Goal: Task Accomplishment & Management: Use online tool/utility

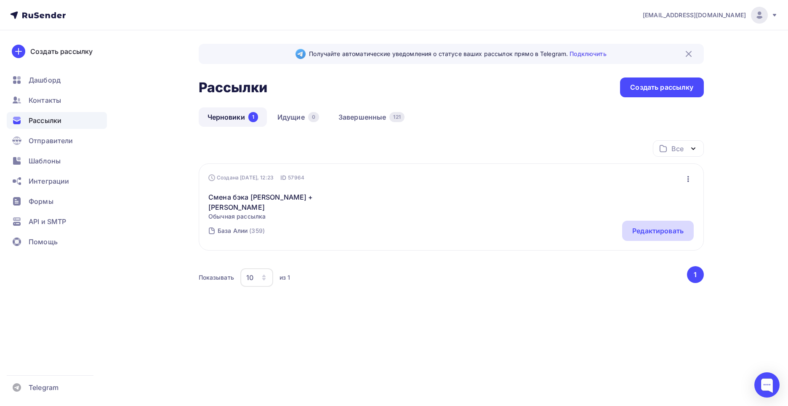
click at [640, 226] on div "Редактировать" at bounding box center [657, 231] width 51 height 10
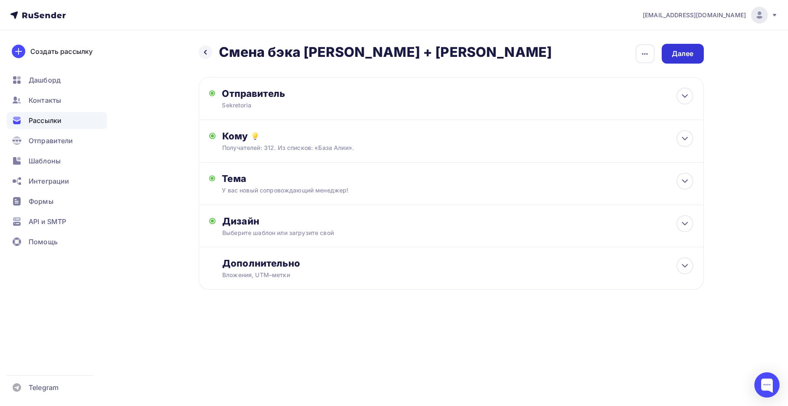
click at [674, 57] on div "Далее" at bounding box center [682, 54] width 22 height 10
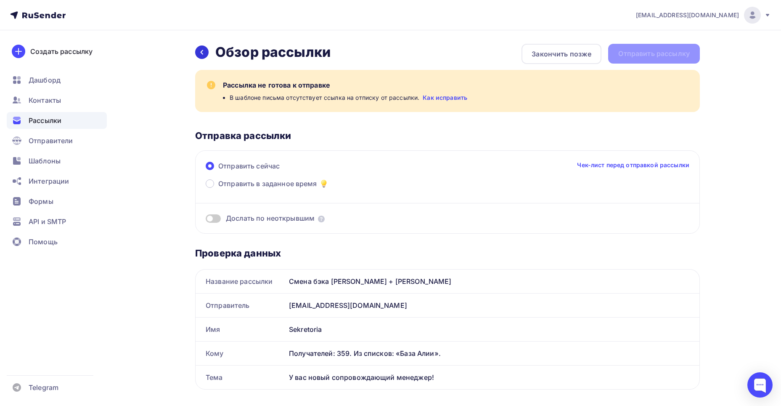
click at [205, 53] on icon at bounding box center [202, 52] width 7 height 7
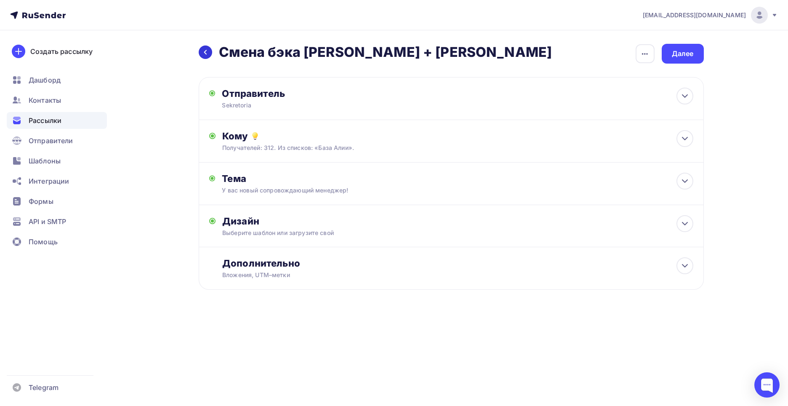
click at [200, 56] on div at bounding box center [205, 51] width 13 height 13
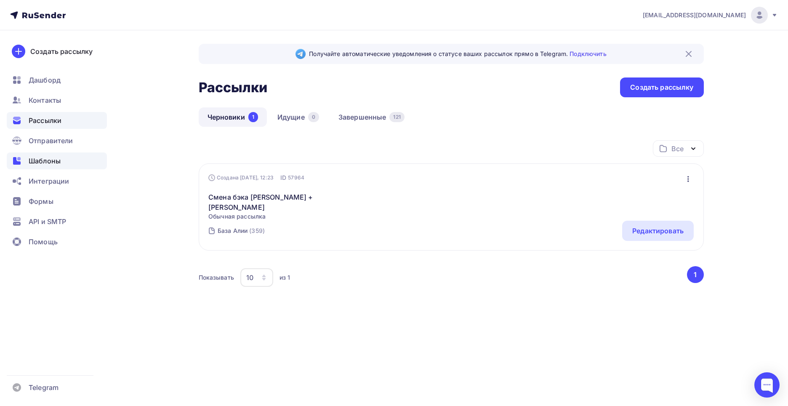
click at [56, 162] on span "Шаблоны" at bounding box center [45, 161] width 32 height 10
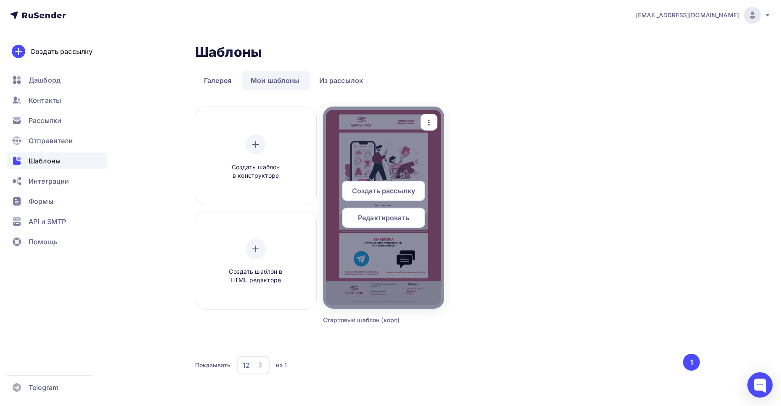
click at [358, 217] on span "Редактировать" at bounding box center [383, 217] width 51 height 10
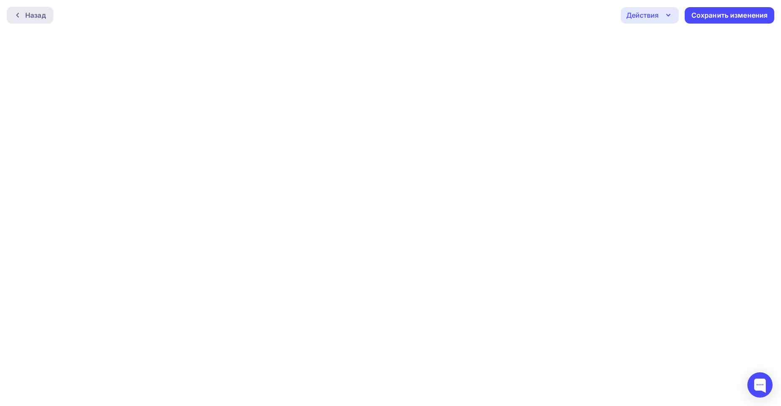
click at [15, 19] on div "Назад" at bounding box center [30, 15] width 47 height 17
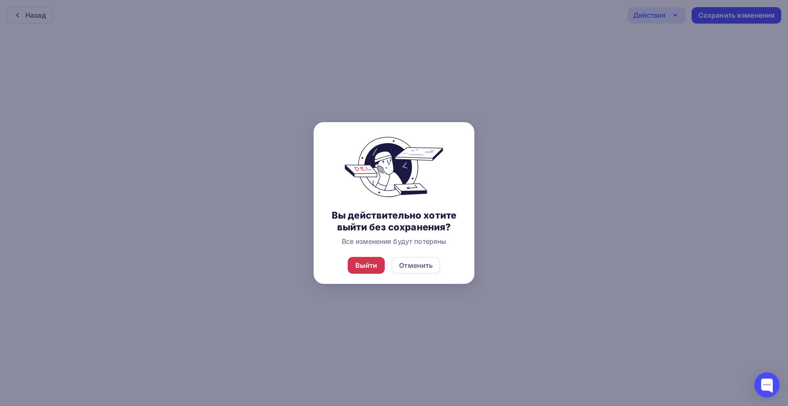
click at [373, 267] on div "Выйти" at bounding box center [366, 265] width 22 height 10
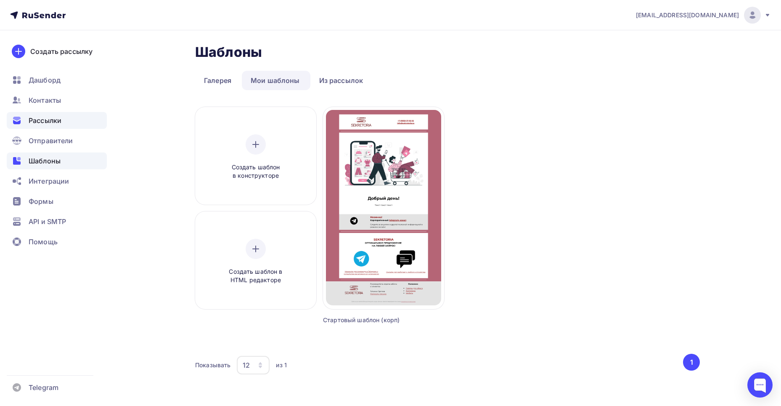
click at [61, 123] on div "Рассылки" at bounding box center [57, 120] width 100 height 17
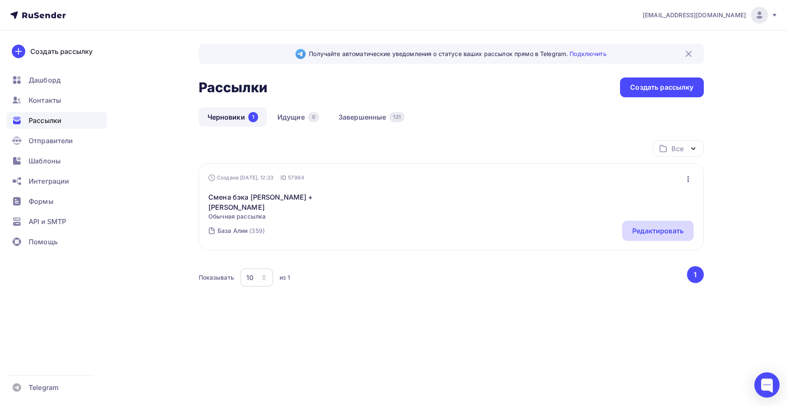
click at [650, 226] on div "Редактировать" at bounding box center [657, 231] width 51 height 10
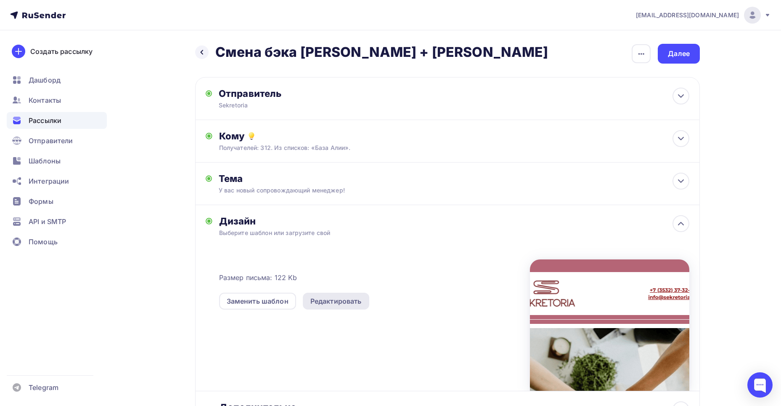
click at [350, 299] on div "Редактировать" at bounding box center [335, 301] width 51 height 10
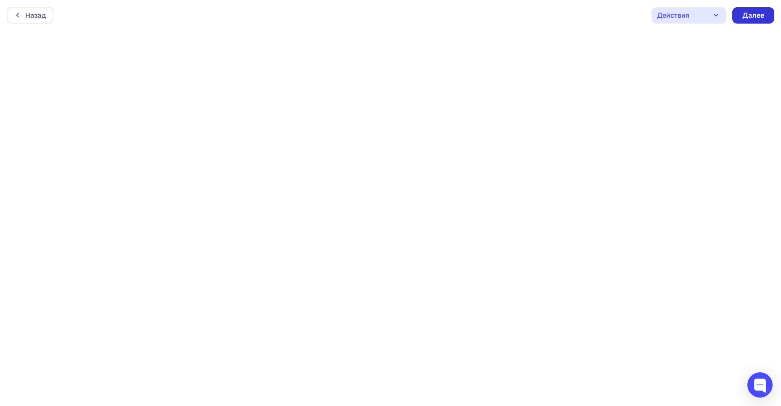
click at [743, 21] on div "Далее" at bounding box center [753, 15] width 42 height 16
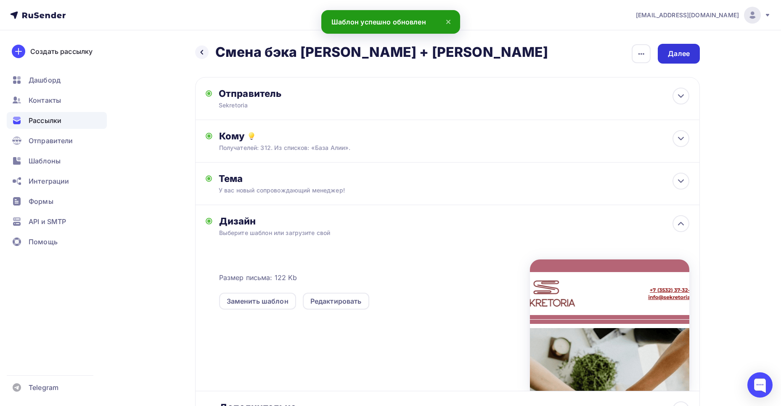
click at [666, 58] on div "Далее" at bounding box center [679, 54] width 42 height 20
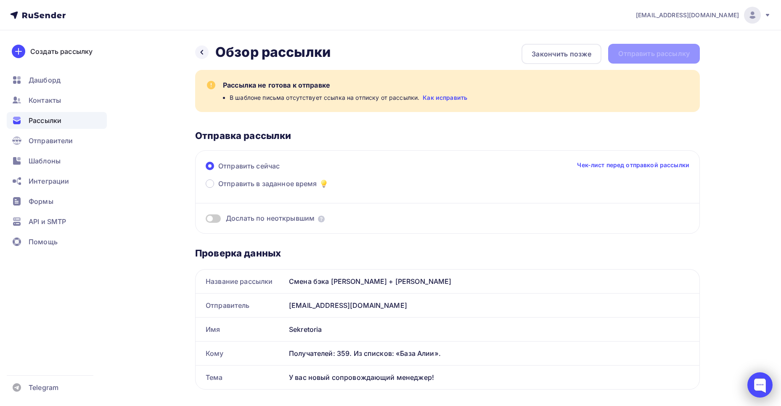
click at [752, 378] on div at bounding box center [760, 384] width 25 height 25
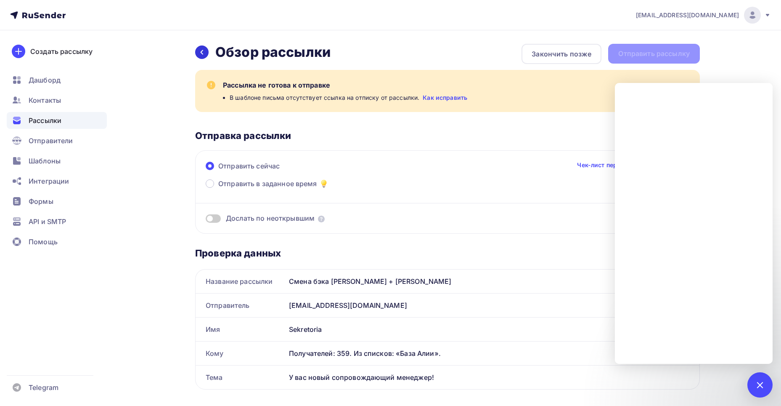
click at [203, 55] on icon at bounding box center [202, 52] width 7 height 7
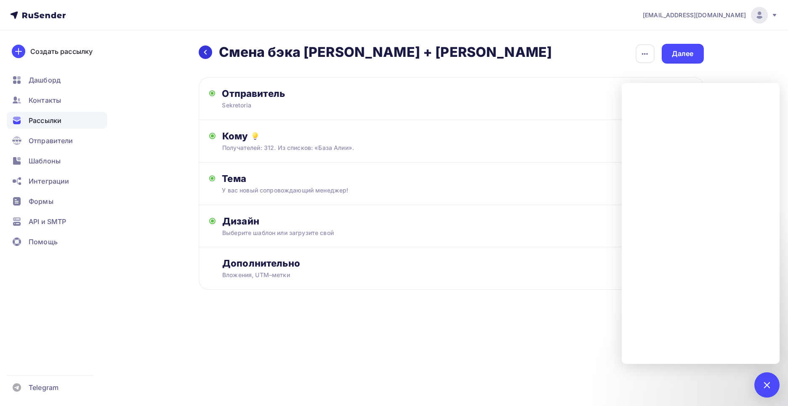
click at [208, 55] on icon at bounding box center [205, 52] width 7 height 7
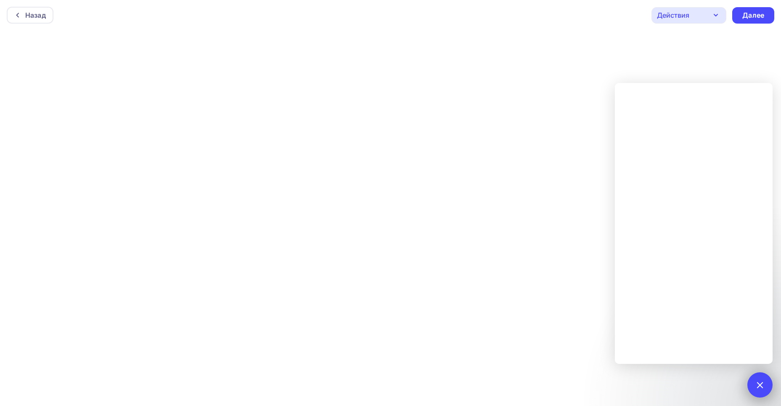
click at [761, 386] on div at bounding box center [759, 384] width 11 height 11
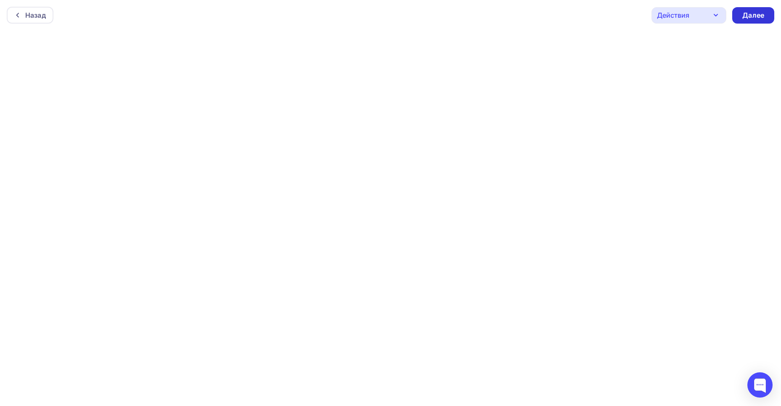
click at [744, 15] on div "Далее" at bounding box center [754, 16] width 22 height 10
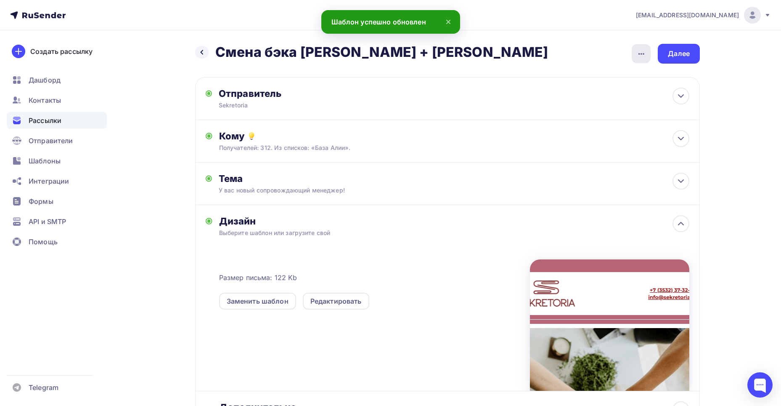
click at [642, 53] on icon "button" at bounding box center [642, 54] width 6 height 2
click at [605, 77] on div "Закончить позже" at bounding box center [597, 80] width 104 height 10
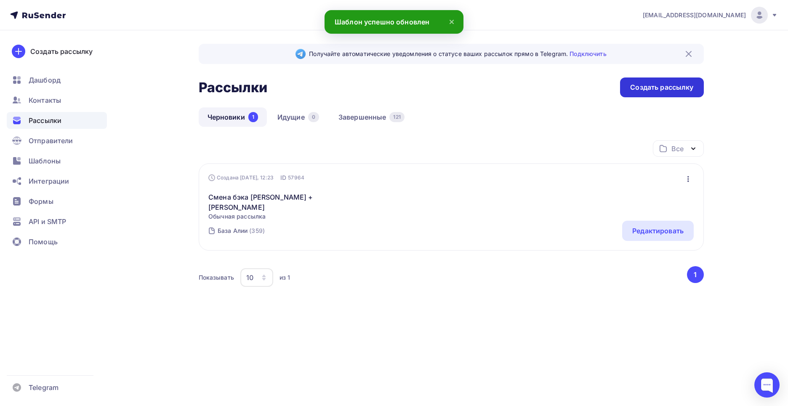
click at [626, 87] on div "Создать рассылку" at bounding box center [661, 87] width 83 height 20
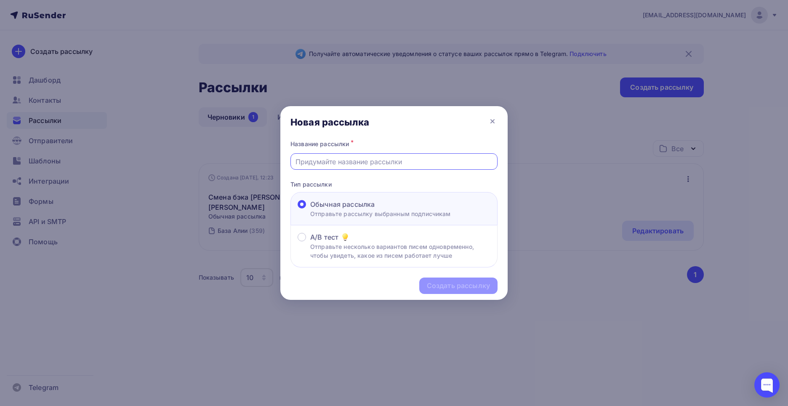
click at [401, 158] on input "text" at bounding box center [393, 162] width 197 height 10
type input "[PERSON_NAME]"
type input "Тест"
click at [435, 282] on div "Создать рассылку" at bounding box center [458, 286] width 63 height 10
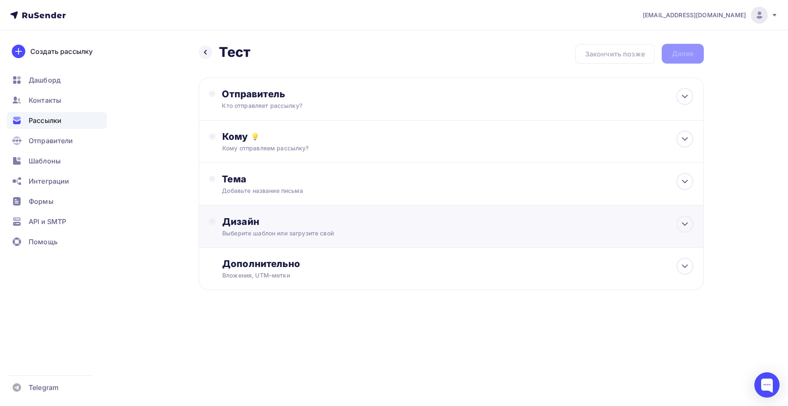
click at [306, 223] on div "Дизайн" at bounding box center [457, 221] width 470 height 12
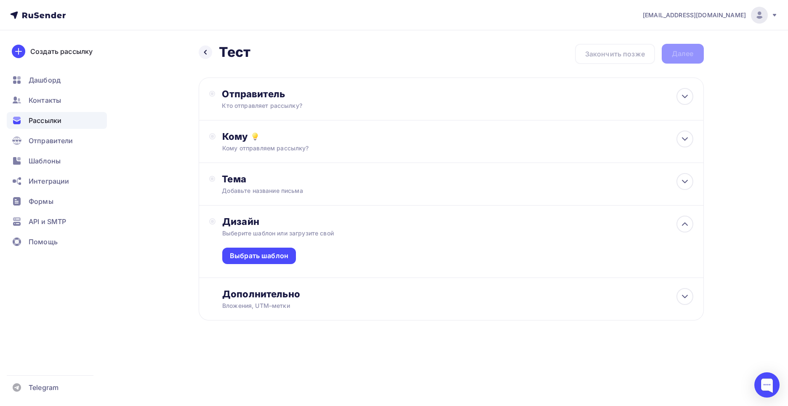
click at [281, 264] on div "Выбрать шаблон" at bounding box center [457, 257] width 470 height 40
click at [278, 260] on div "Выбрать шаблон" at bounding box center [259, 256] width 58 height 10
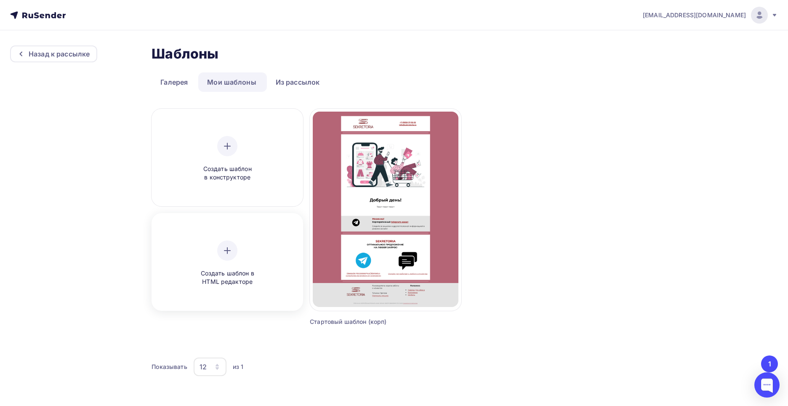
click at [230, 254] on icon at bounding box center [227, 250] width 10 height 10
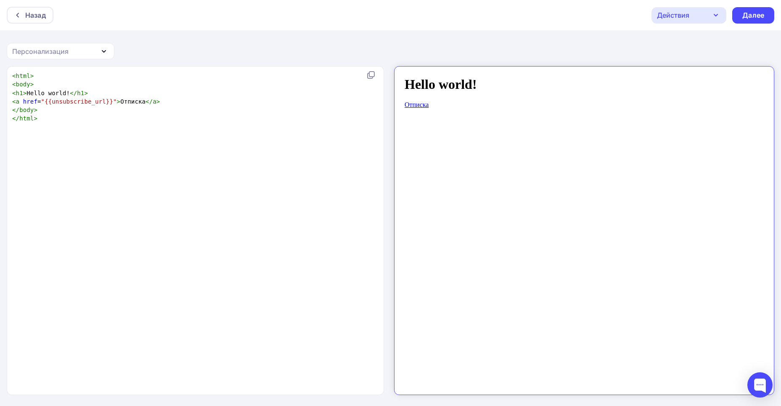
scroll to position [3, 0]
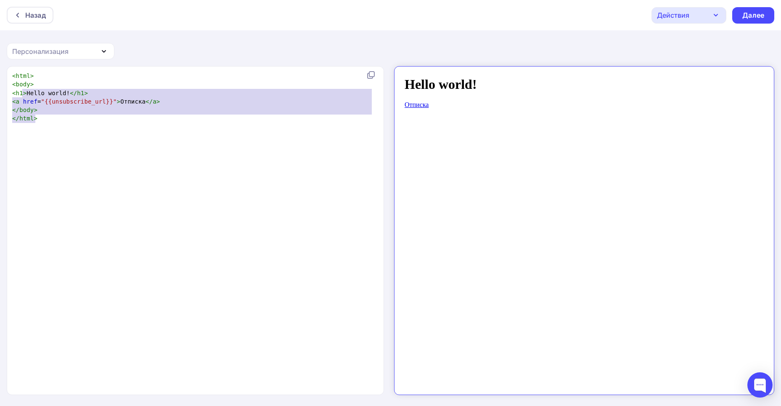
type textarea "<html> <body> <h1>Hello world!</h1> <a href="{{unsubscribe_url}}">Отписка</a> <…"
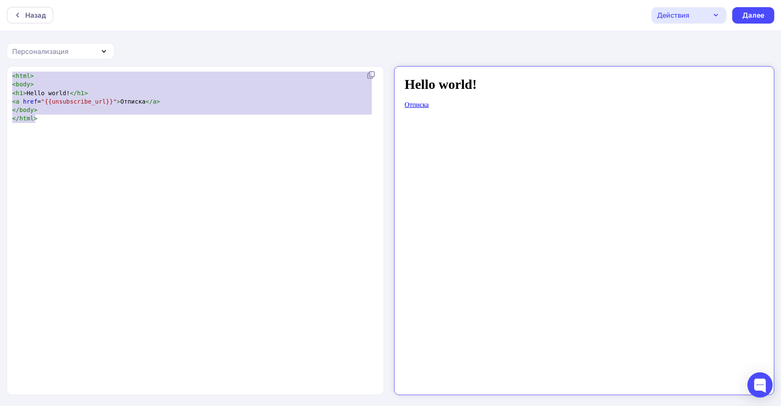
drag, startPoint x: 65, startPoint y: 122, endPoint x: -13, endPoint y: 61, distance: 99.0
click at [0, 61] on html "Назад Действия Отправить тестовое письмо Сохранить в Мои шаблоны Выйти без сохр…" at bounding box center [390, 203] width 781 height 406
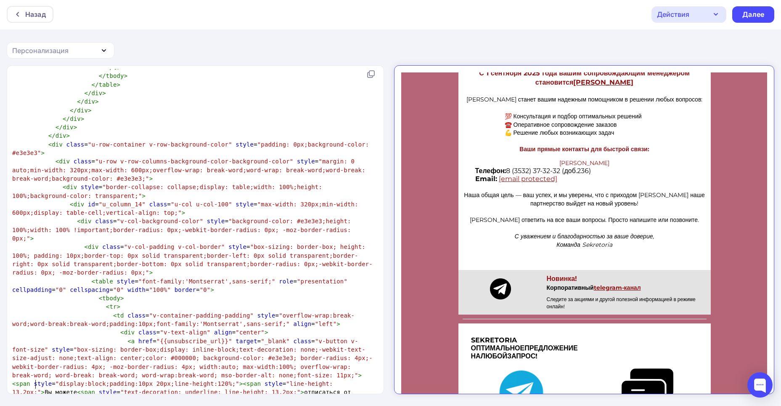
scroll to position [372, 0]
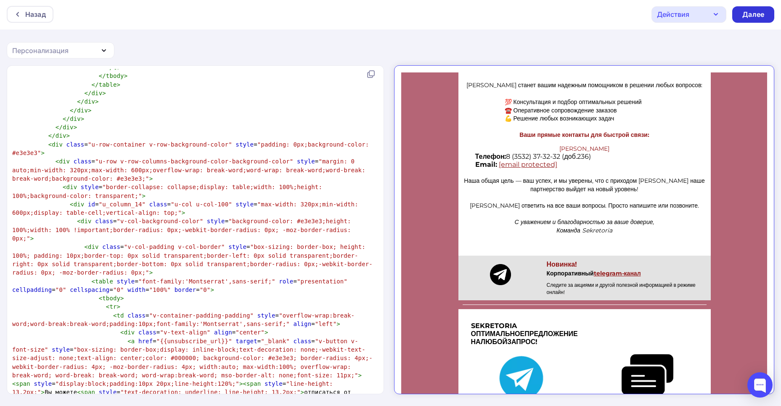
click at [742, 9] on div "Далее" at bounding box center [753, 14] width 42 height 16
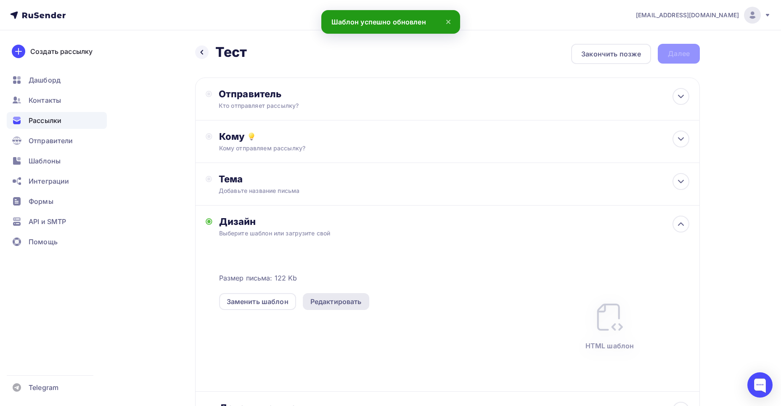
click at [343, 304] on div "Редактировать" at bounding box center [335, 301] width 51 height 10
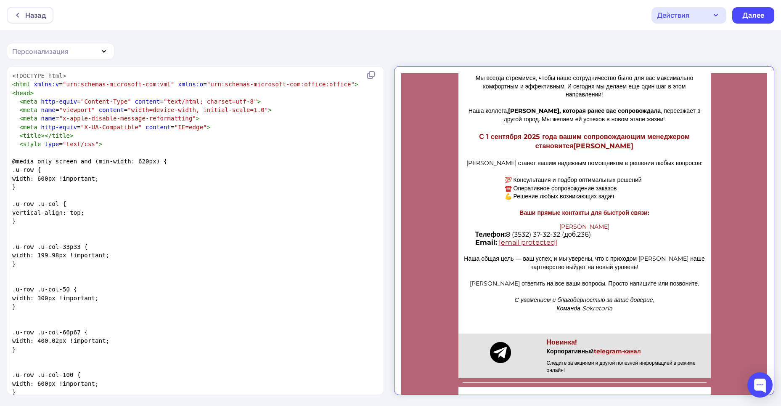
scroll to position [295, 0]
click at [698, 21] on div "Действия" at bounding box center [689, 15] width 75 height 16
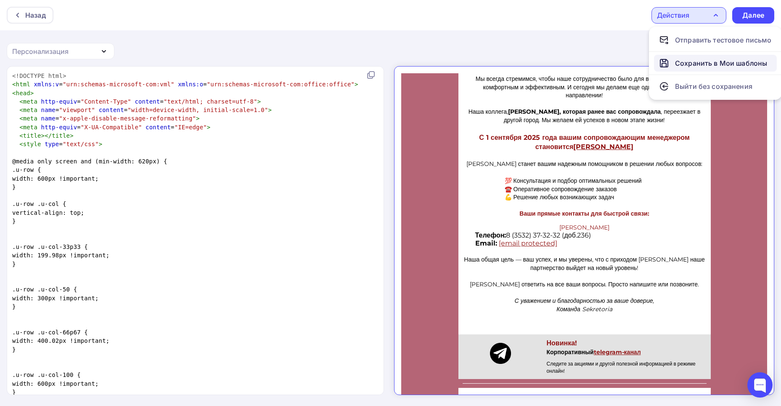
click at [684, 58] on div "Сохранить в Мои шаблоны" at bounding box center [721, 63] width 92 height 10
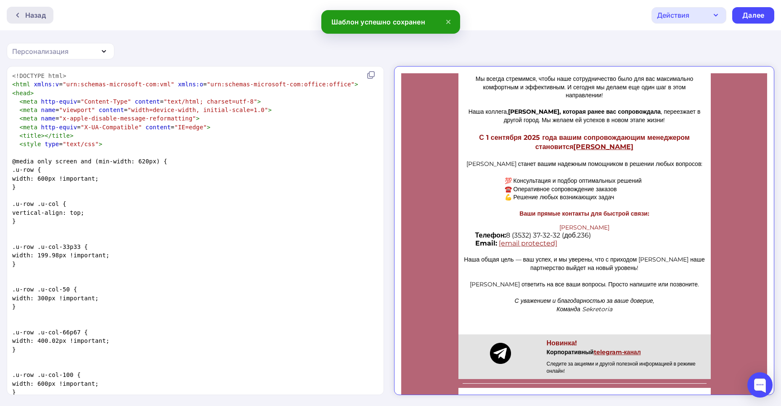
click at [25, 12] on div "Назад" at bounding box center [35, 15] width 21 height 10
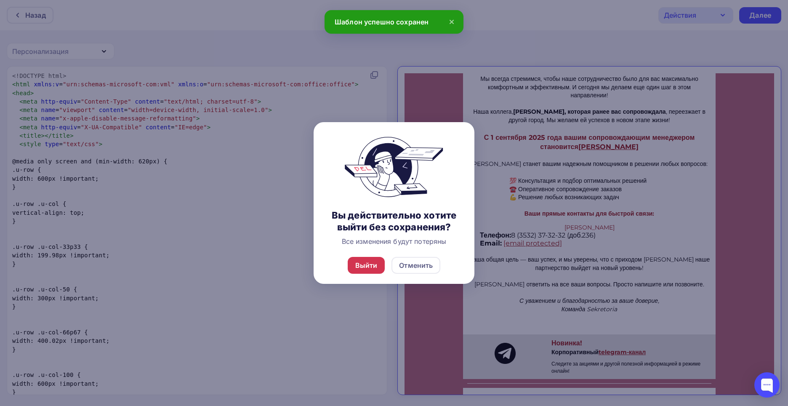
click at [366, 260] on div "Выйти" at bounding box center [366, 265] width 37 height 17
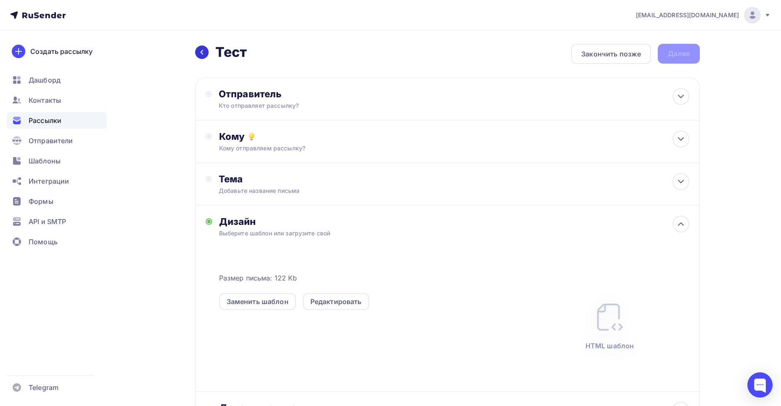
click at [205, 46] on div at bounding box center [201, 51] width 13 height 13
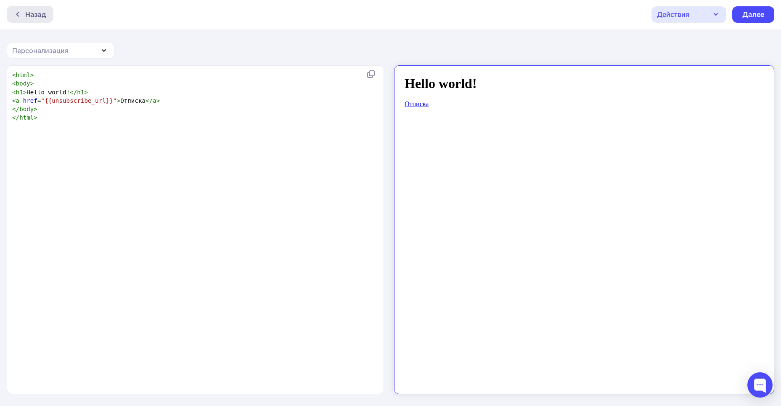
click at [35, 21] on div "Назад" at bounding box center [30, 14] width 47 height 17
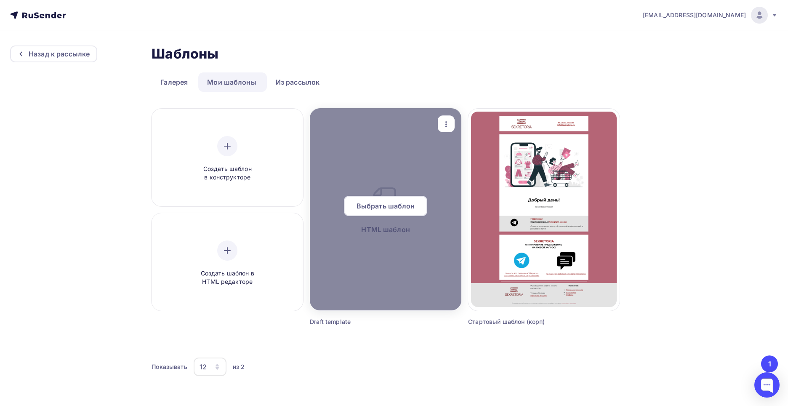
click at [427, 268] on div at bounding box center [385, 209] width 151 height 202
click at [378, 202] on span "Выбрать шаблон" at bounding box center [385, 206] width 58 height 10
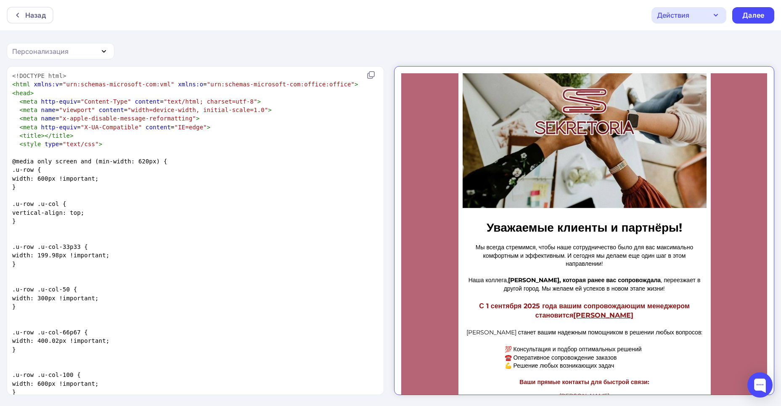
scroll to position [252, 0]
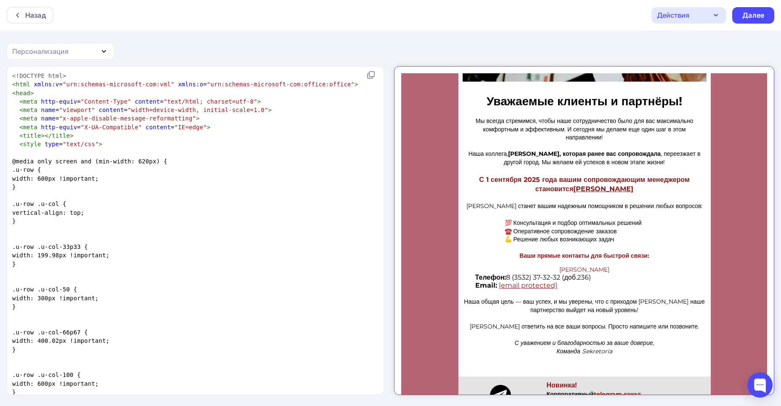
click at [491, 272] on strong "Телефон:" at bounding box center [483, 270] width 31 height 8
click at [98, 54] on div "Персонализация" at bounding box center [61, 51] width 108 height 16
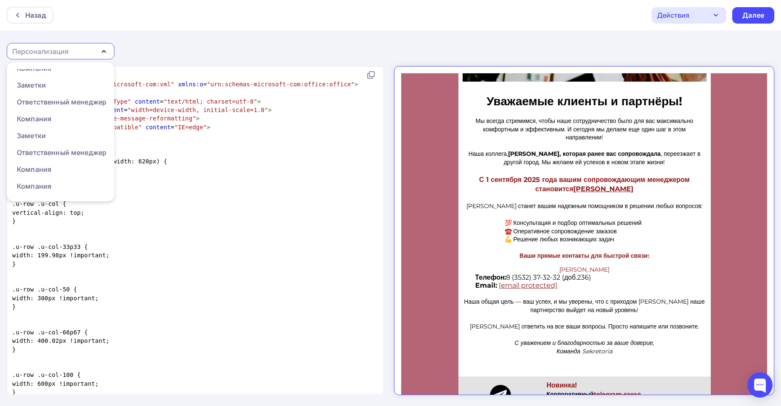
scroll to position [1, 0]
click at [93, 54] on div "Персонализация" at bounding box center [61, 50] width 108 height 16
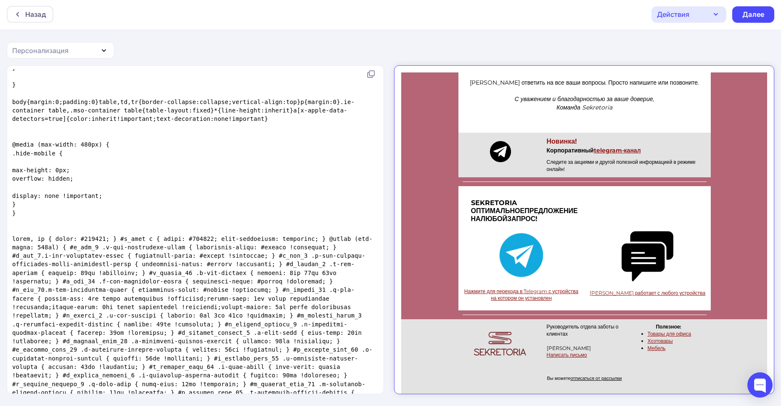
scroll to position [0, 0]
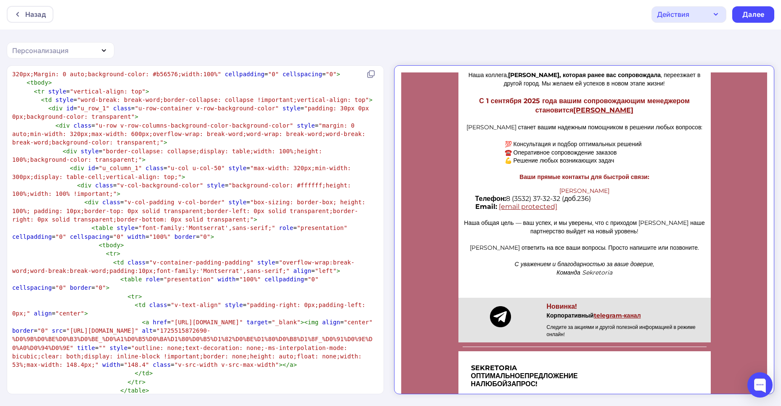
click at [468, 187] on strong "Телефон:" at bounding box center [483, 191] width 31 height 8
click at [19, 11] on icon at bounding box center [17, 14] width 7 height 7
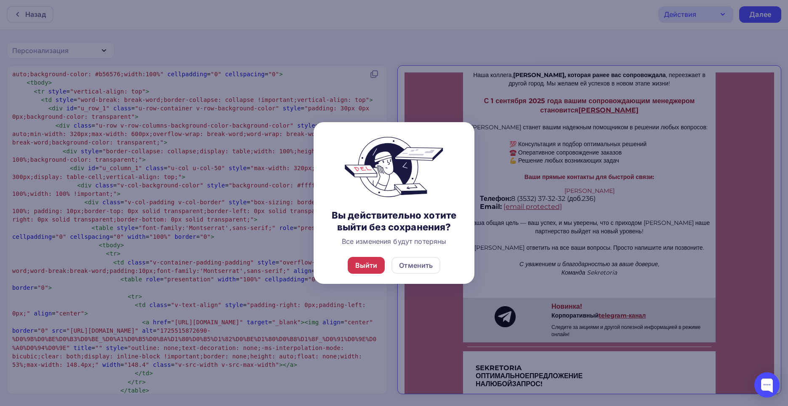
click at [362, 263] on div "Выйти" at bounding box center [366, 265] width 22 height 10
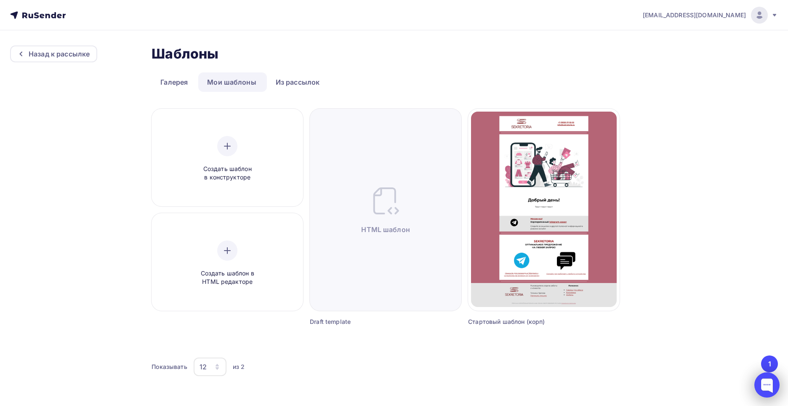
click at [765, 376] on div at bounding box center [766, 384] width 25 height 25
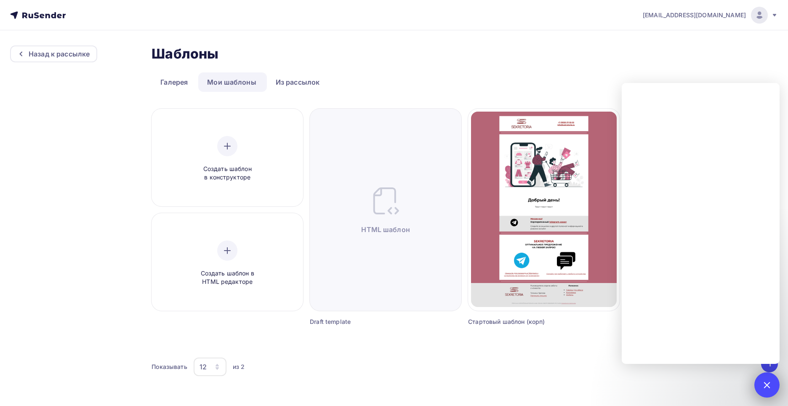
click at [762, 382] on div "6" at bounding box center [766, 384] width 25 height 25
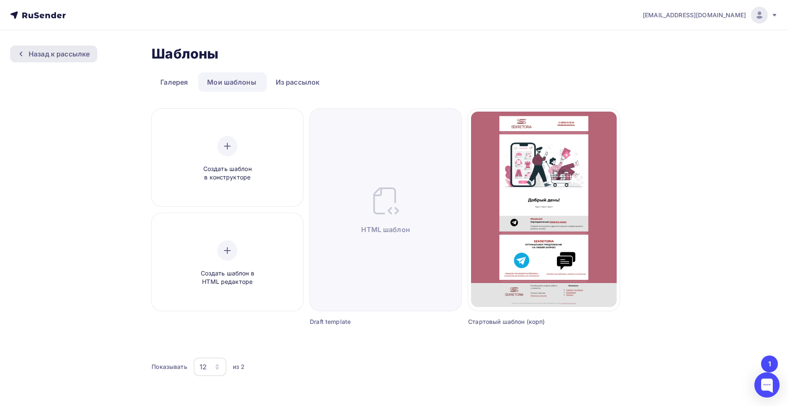
click at [45, 58] on div "Назад к рассылке" at bounding box center [59, 54] width 61 height 10
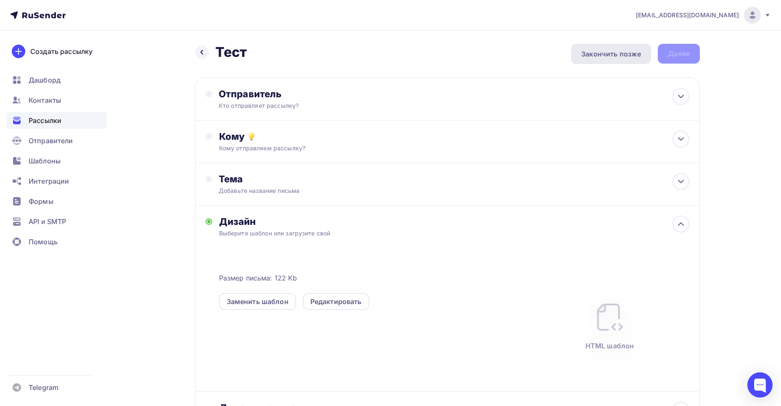
click at [629, 56] on div "Закончить позже" at bounding box center [611, 54] width 60 height 10
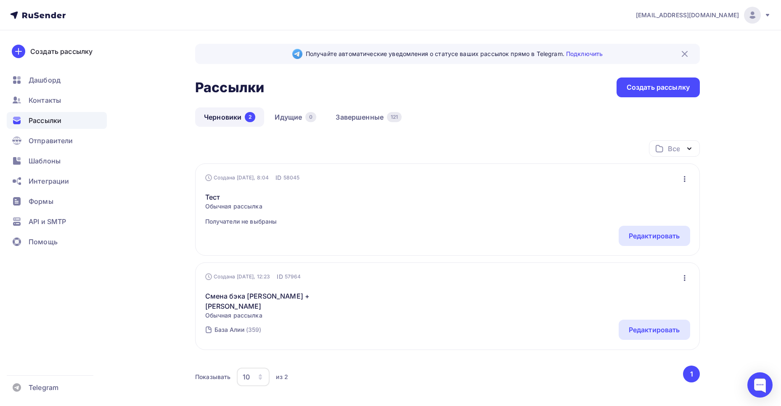
click at [682, 180] on icon "button" at bounding box center [685, 179] width 10 height 10
click at [662, 260] on div "Удалить" at bounding box center [648, 264] width 81 height 10
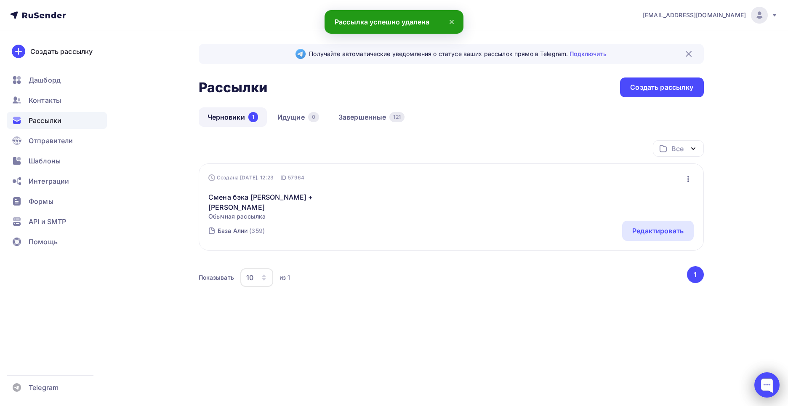
click at [756, 387] on div at bounding box center [766, 384] width 25 height 25
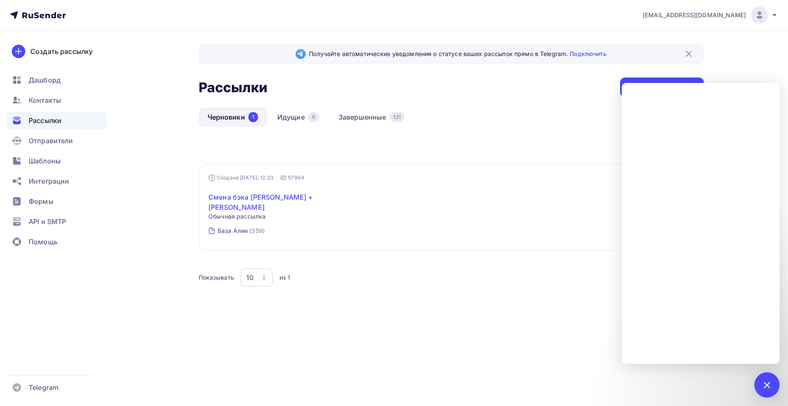
click at [289, 199] on link "Смена бэка [PERSON_NAME] + [PERSON_NAME]" at bounding box center [280, 202] width 144 height 20
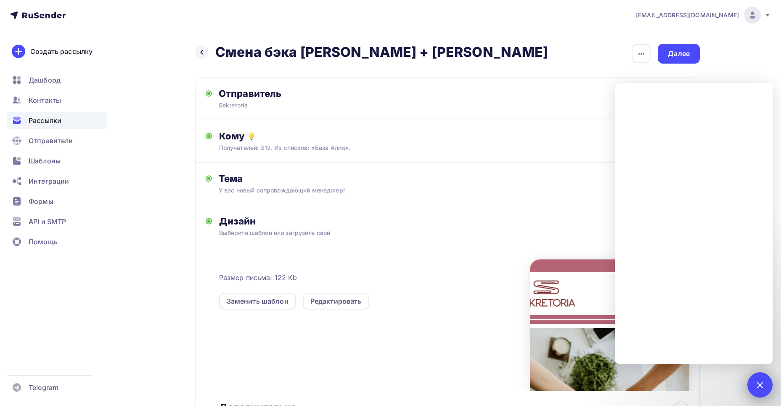
click at [753, 382] on div "6" at bounding box center [760, 384] width 25 height 25
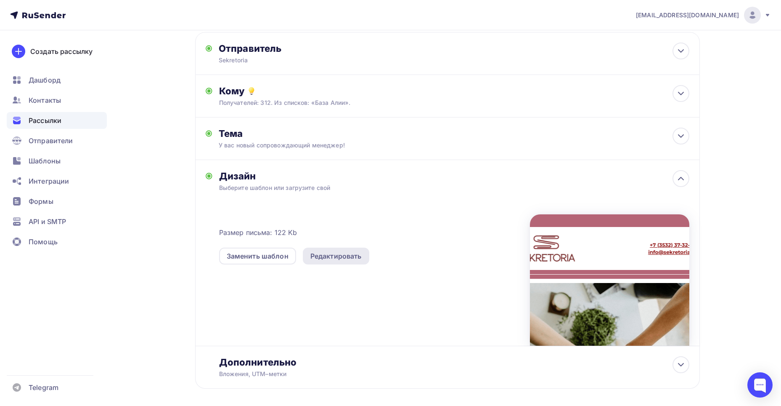
scroll to position [82, 0]
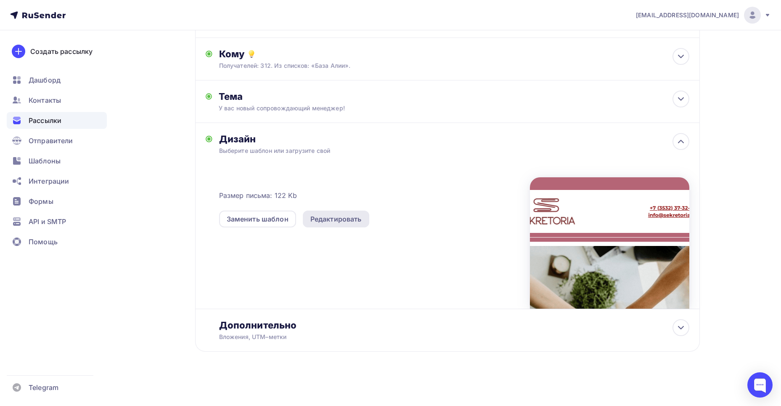
click at [339, 219] on div "Редактировать" at bounding box center [335, 219] width 51 height 10
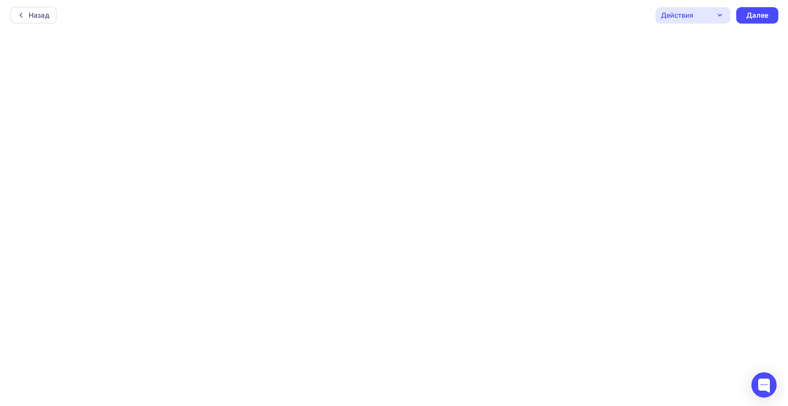
scroll to position [2, 0]
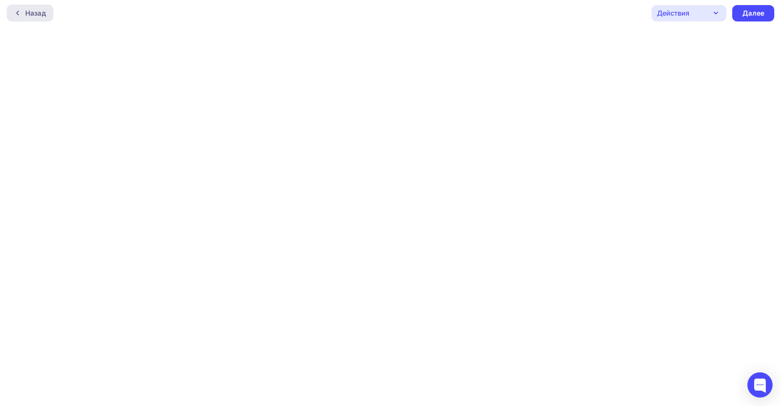
click at [36, 12] on div "Назад" at bounding box center [35, 13] width 21 height 10
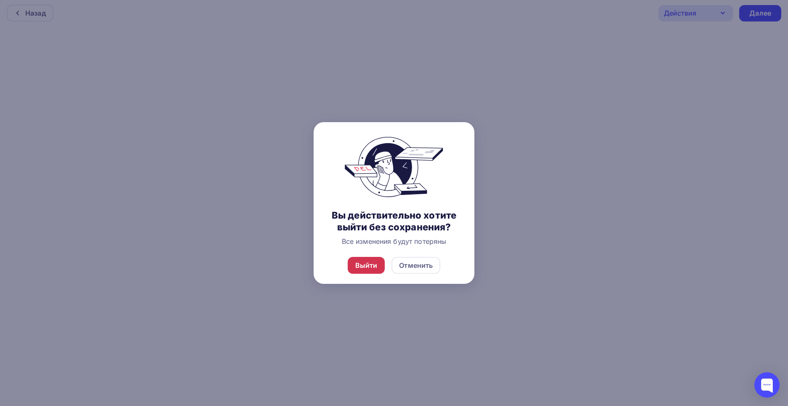
click at [375, 266] on div "Выйти" at bounding box center [366, 265] width 22 height 10
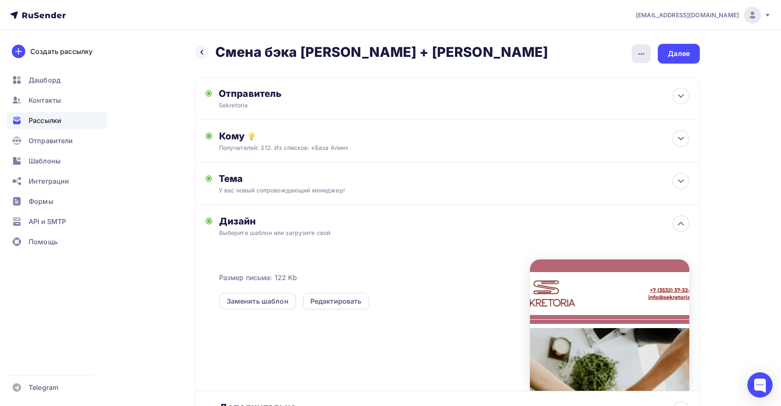
click at [635, 53] on div "button" at bounding box center [641, 53] width 19 height 19
click at [612, 77] on div "Закончить позже" at bounding box center [597, 80] width 104 height 10
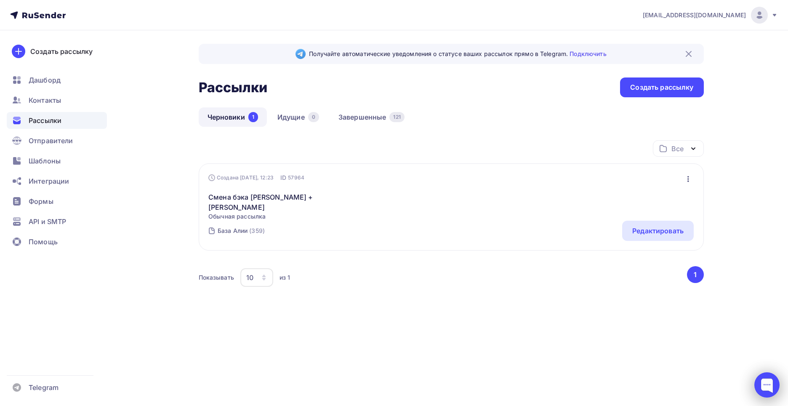
click at [767, 386] on div at bounding box center [766, 384] width 25 height 25
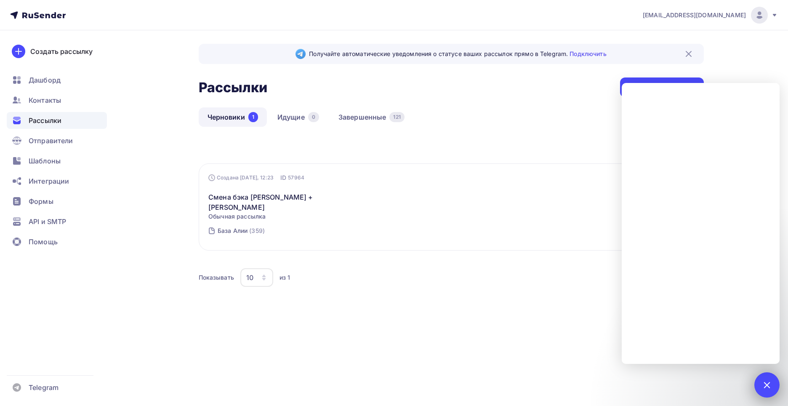
click at [764, 383] on div at bounding box center [766, 384] width 11 height 11
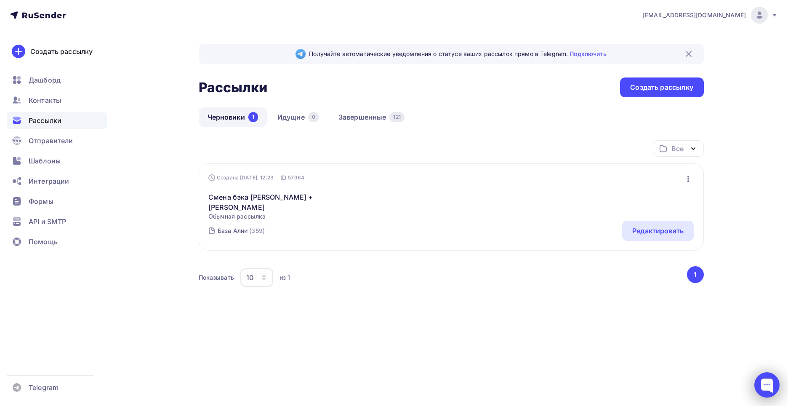
click at [763, 379] on div at bounding box center [766, 384] width 25 height 25
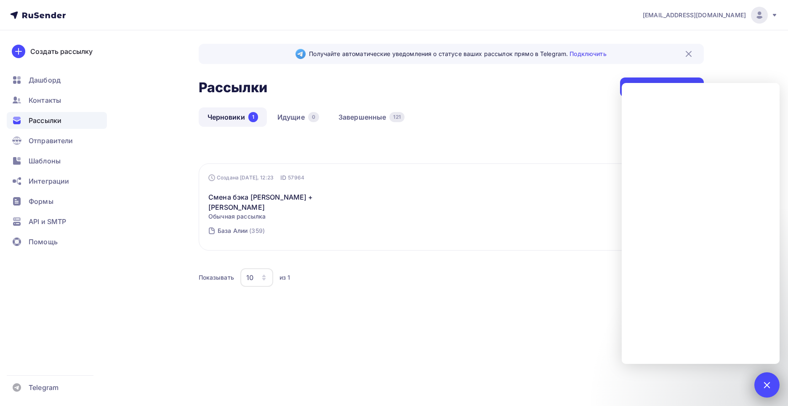
click at [760, 380] on div "6" at bounding box center [766, 384] width 25 height 25
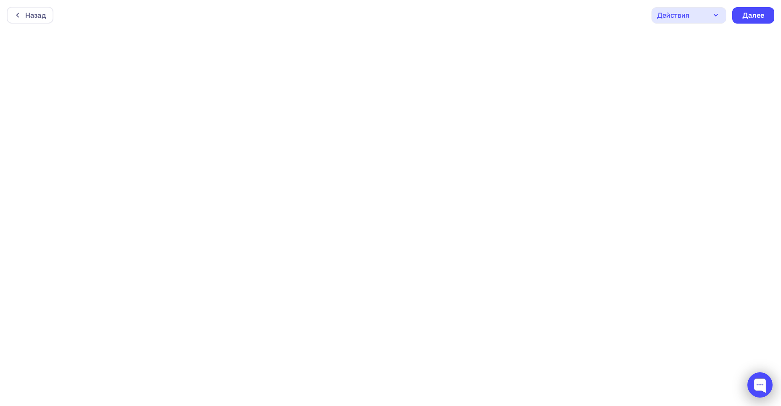
click at [768, 380] on div at bounding box center [760, 384] width 25 height 25
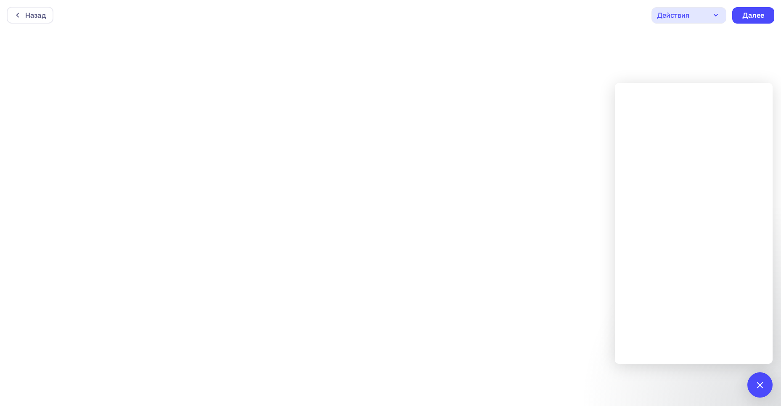
scroll to position [2, 0]
click at [760, 379] on div at bounding box center [759, 384] width 11 height 11
